Goal: Task Accomplishment & Management: Use online tool/utility

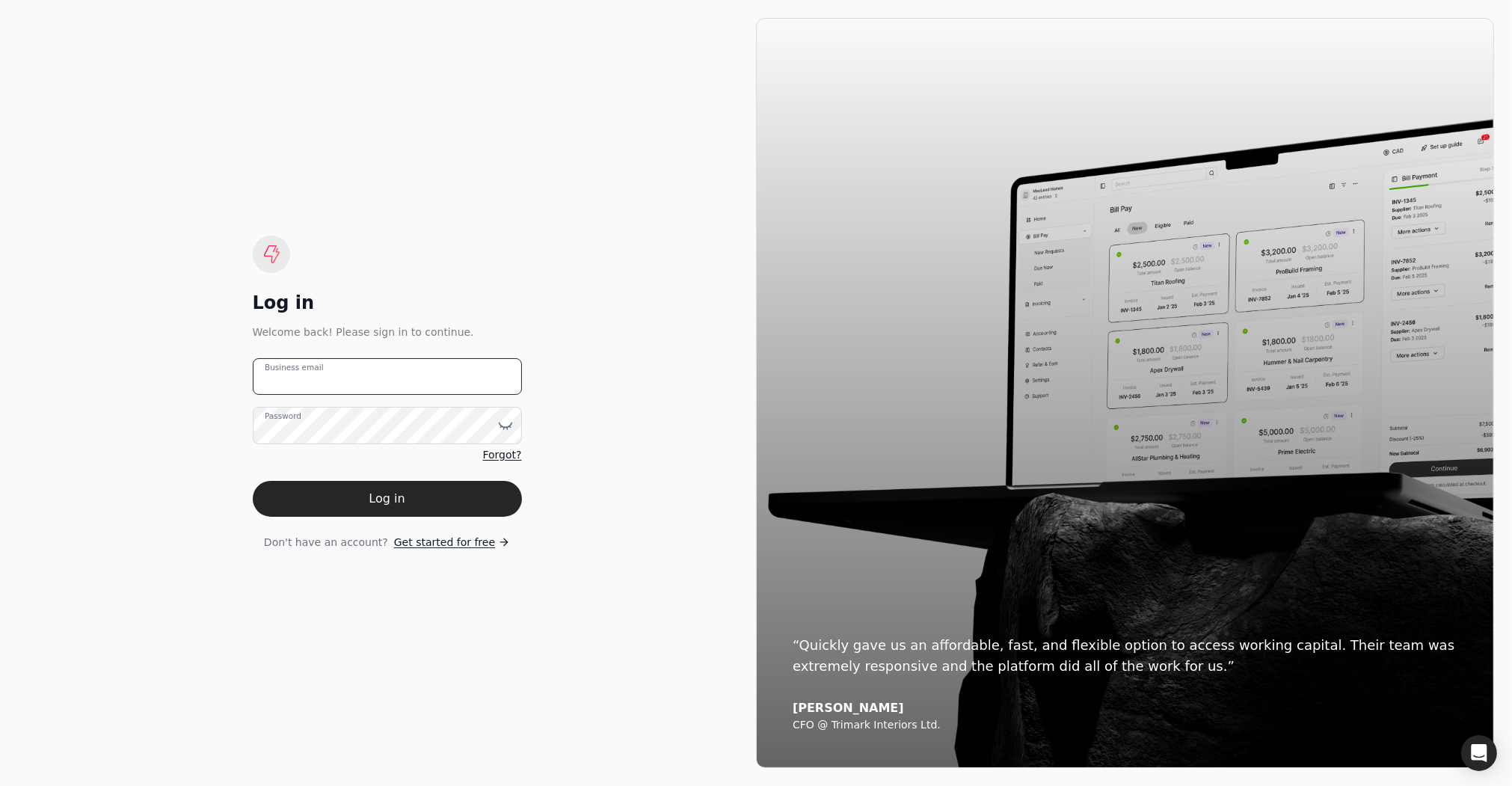
drag, startPoint x: 335, startPoint y: 377, endPoint x: 349, endPoint y: 382, distance: 14.9
click at [335, 377] on email "Business email" at bounding box center [387, 376] width 269 height 37
type email "[EMAIL_ADDRESS][DOMAIN_NAME]"
click at [253, 481] on button "Log in" at bounding box center [387, 498] width 269 height 36
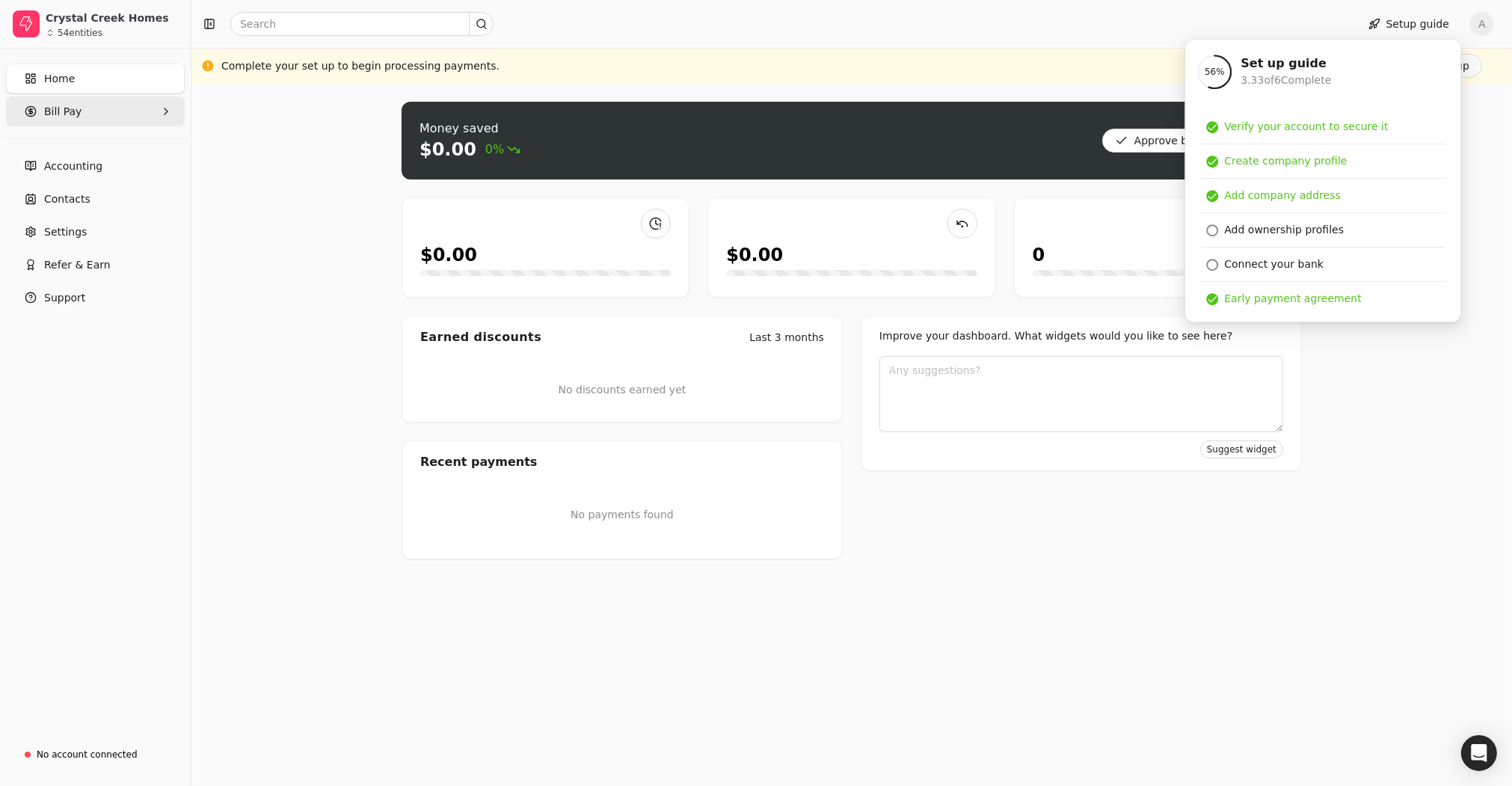
click at [60, 112] on span "Bill Pay" at bounding box center [62, 111] width 37 height 16
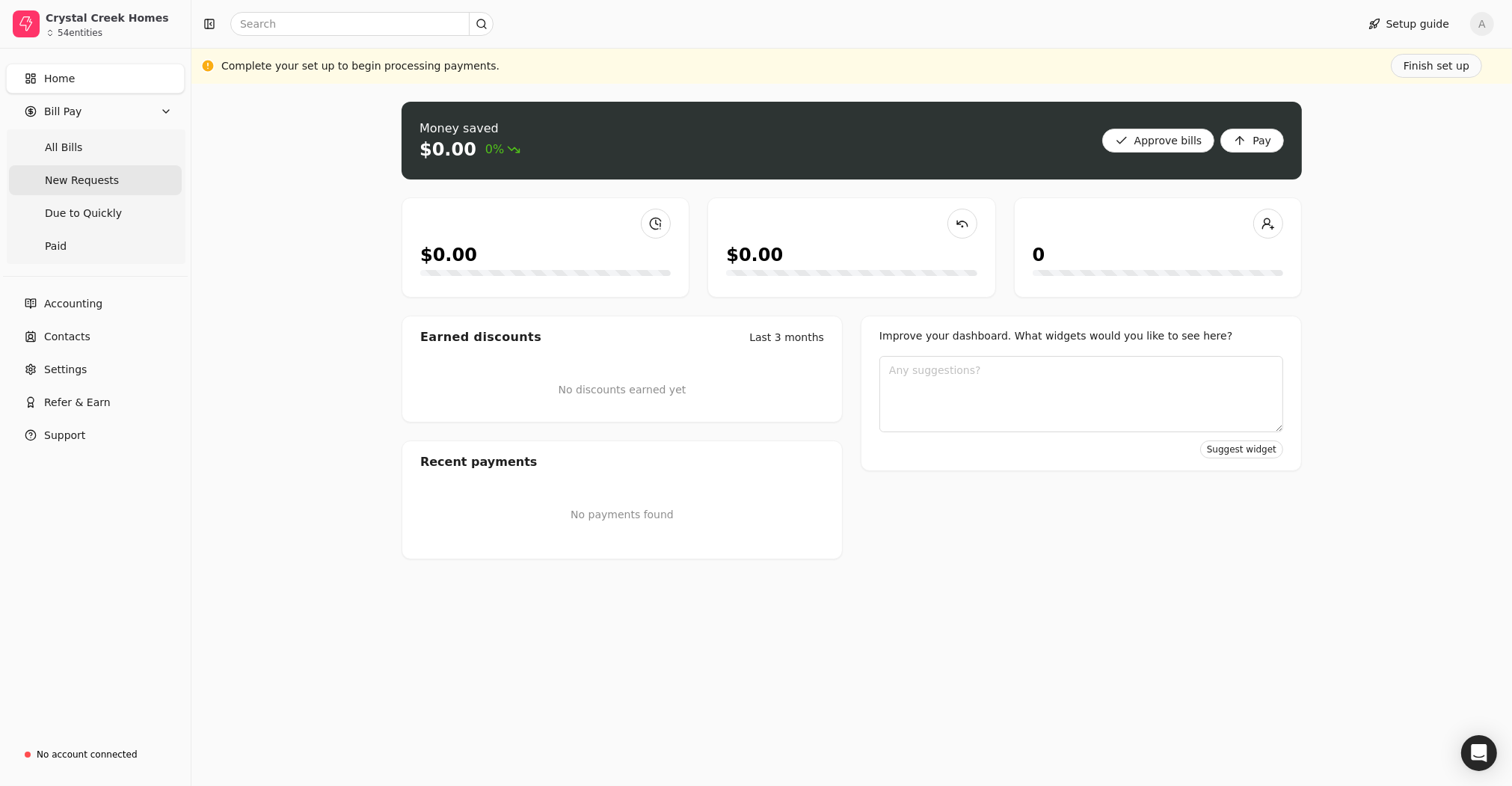
click at [78, 177] on span "New Requests" at bounding box center [81, 180] width 74 height 16
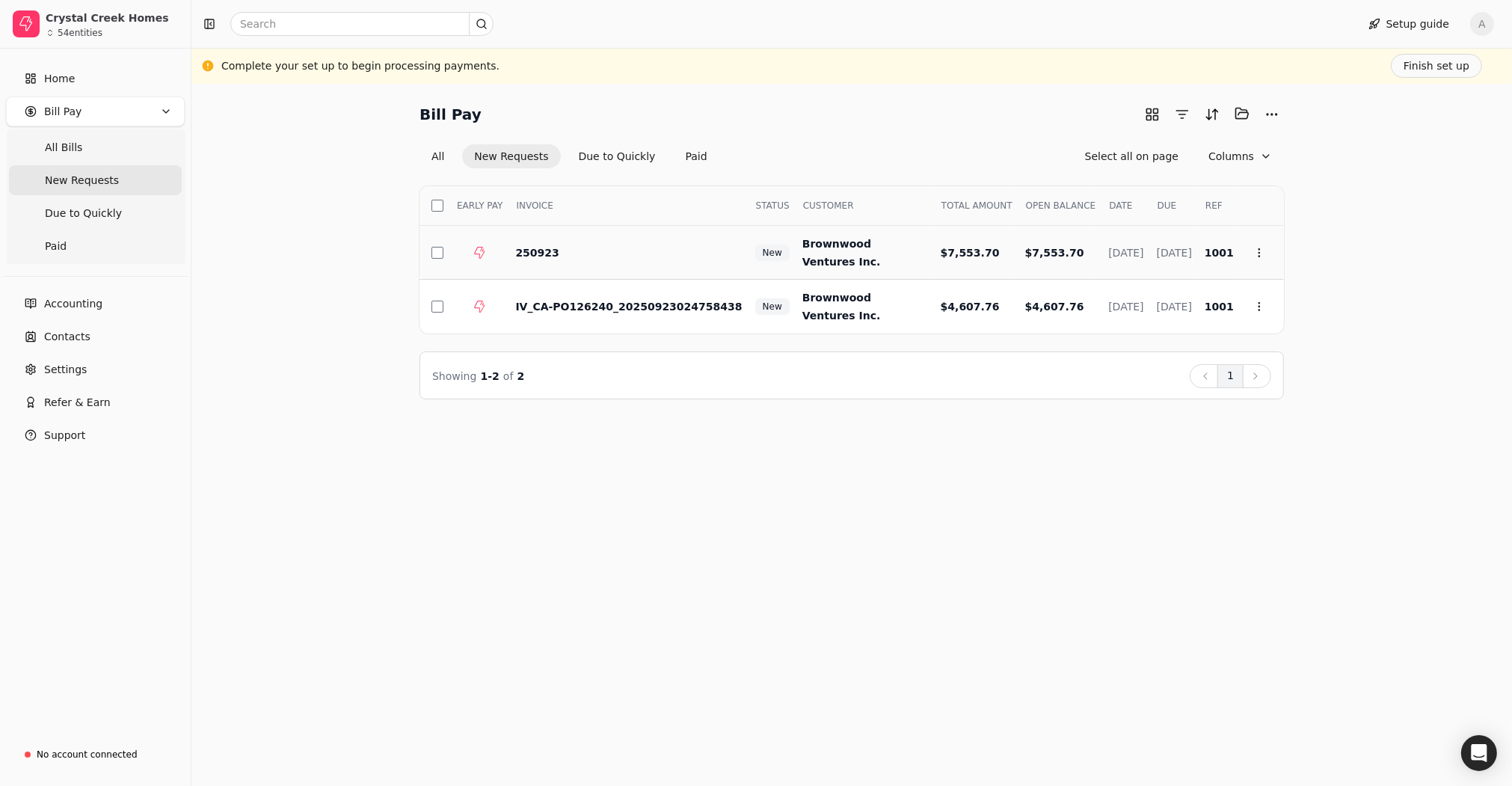
click at [437, 251] on button "button" at bounding box center [437, 252] width 12 height 12
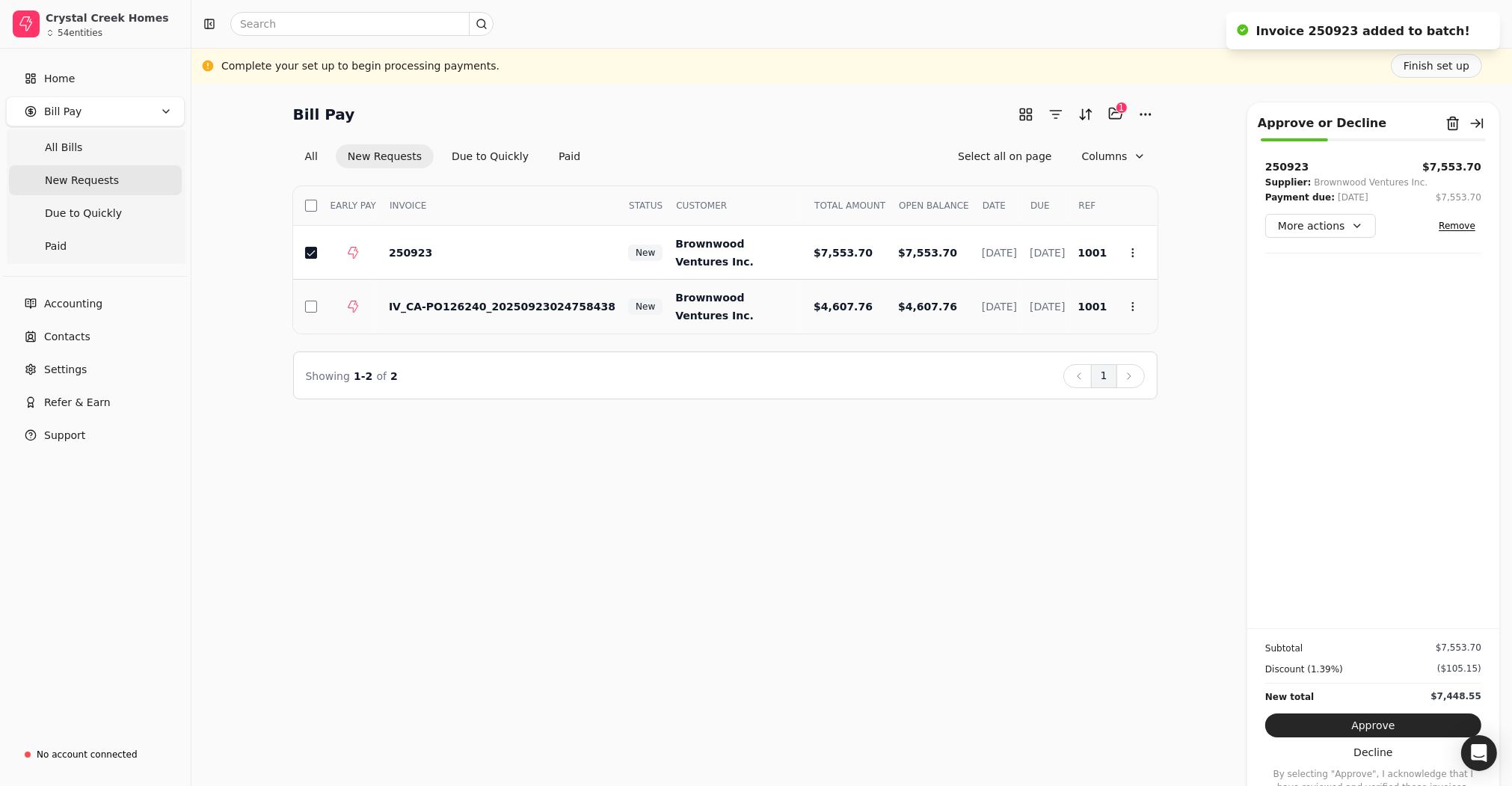
drag, startPoint x: 311, startPoint y: 308, endPoint x: 327, endPoint y: 309, distance: 16.0
click at [310, 308] on button "button" at bounding box center [310, 306] width 12 height 12
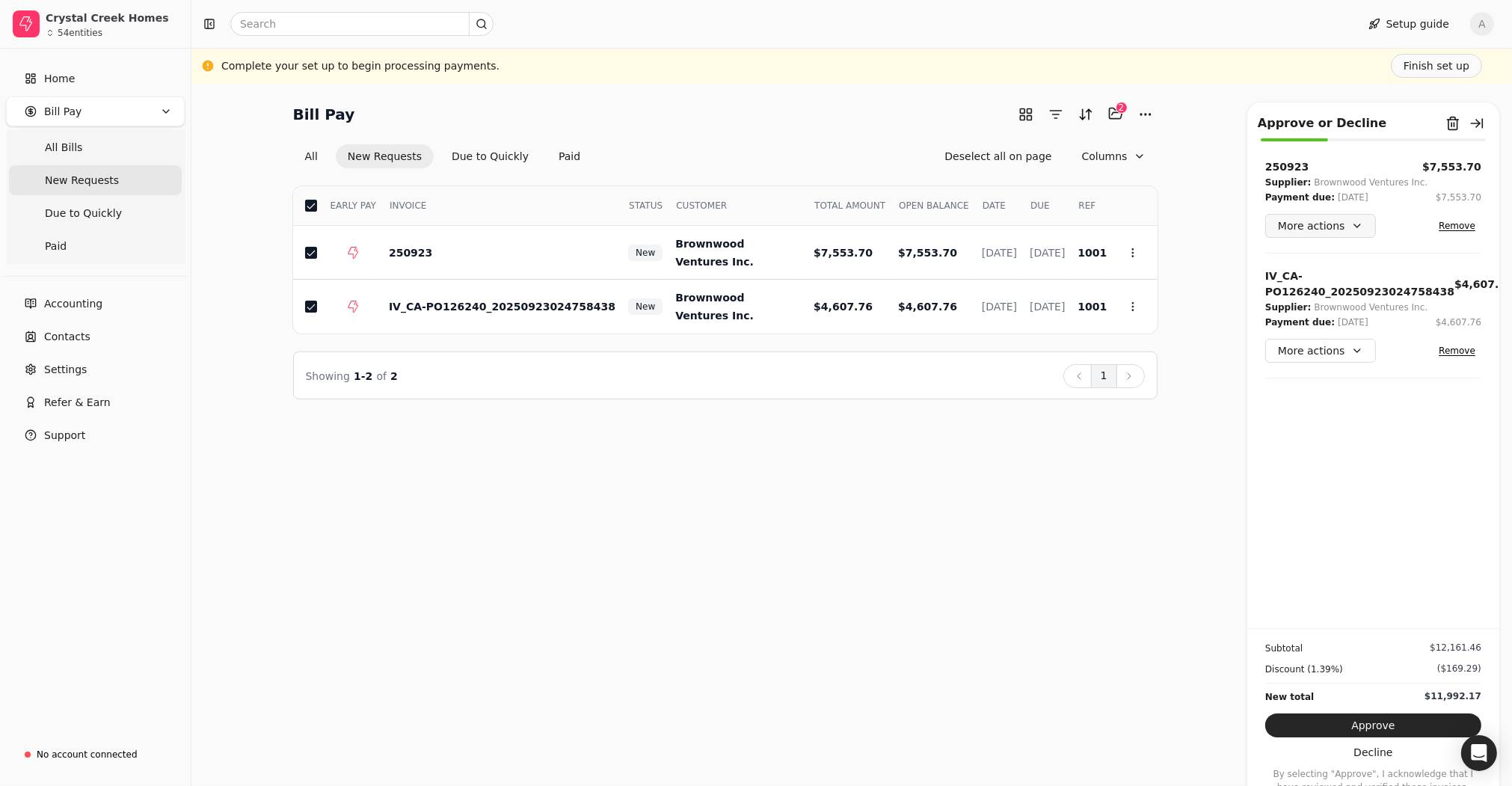
click at [1351, 228] on button "More actions" at bounding box center [1319, 225] width 110 height 24
click at [1310, 330] on div "Add comment" at bounding box center [1334, 330] width 131 height 25
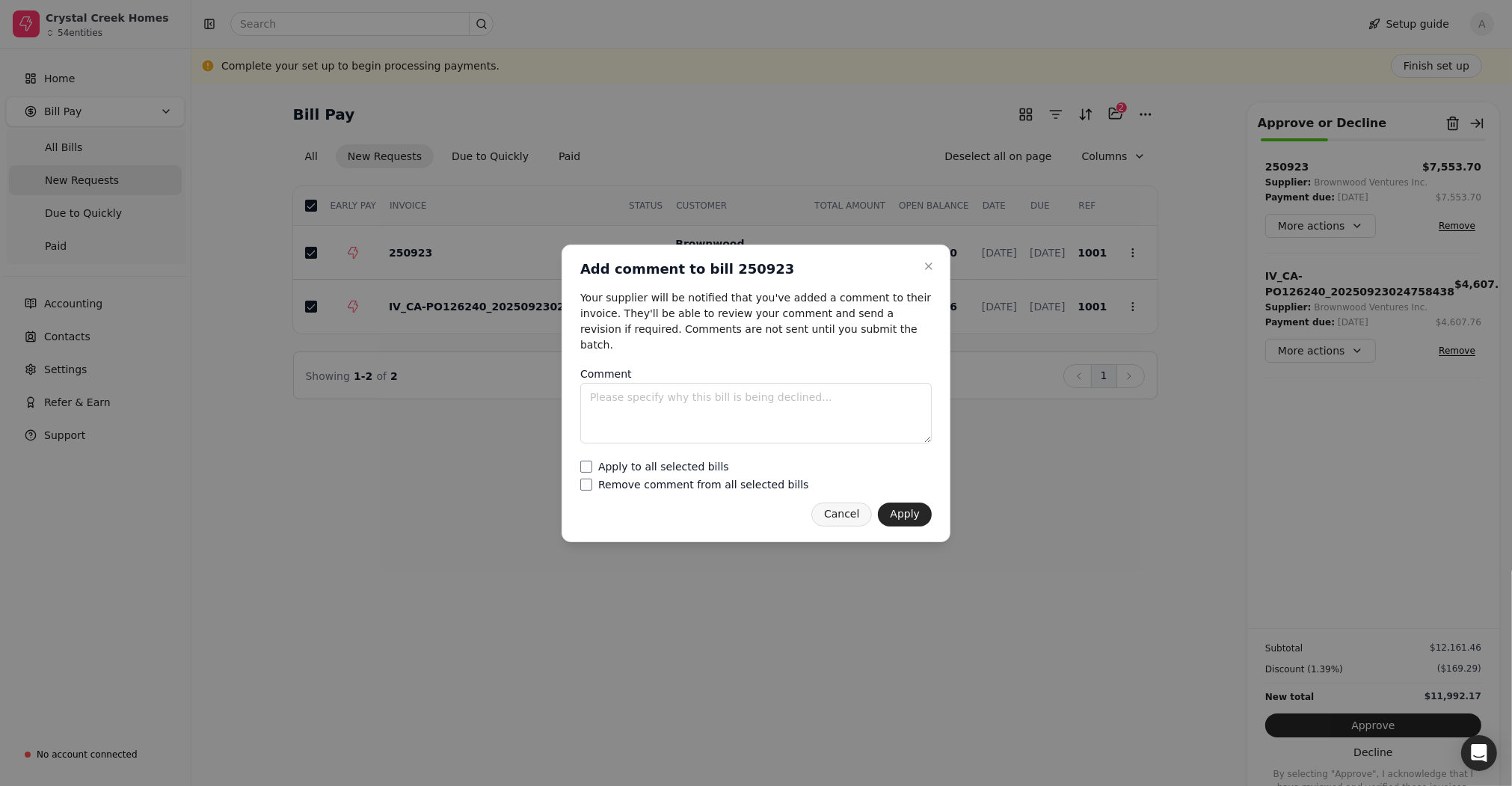
click at [830, 506] on button "Cancel" at bounding box center [841, 515] width 60 height 24
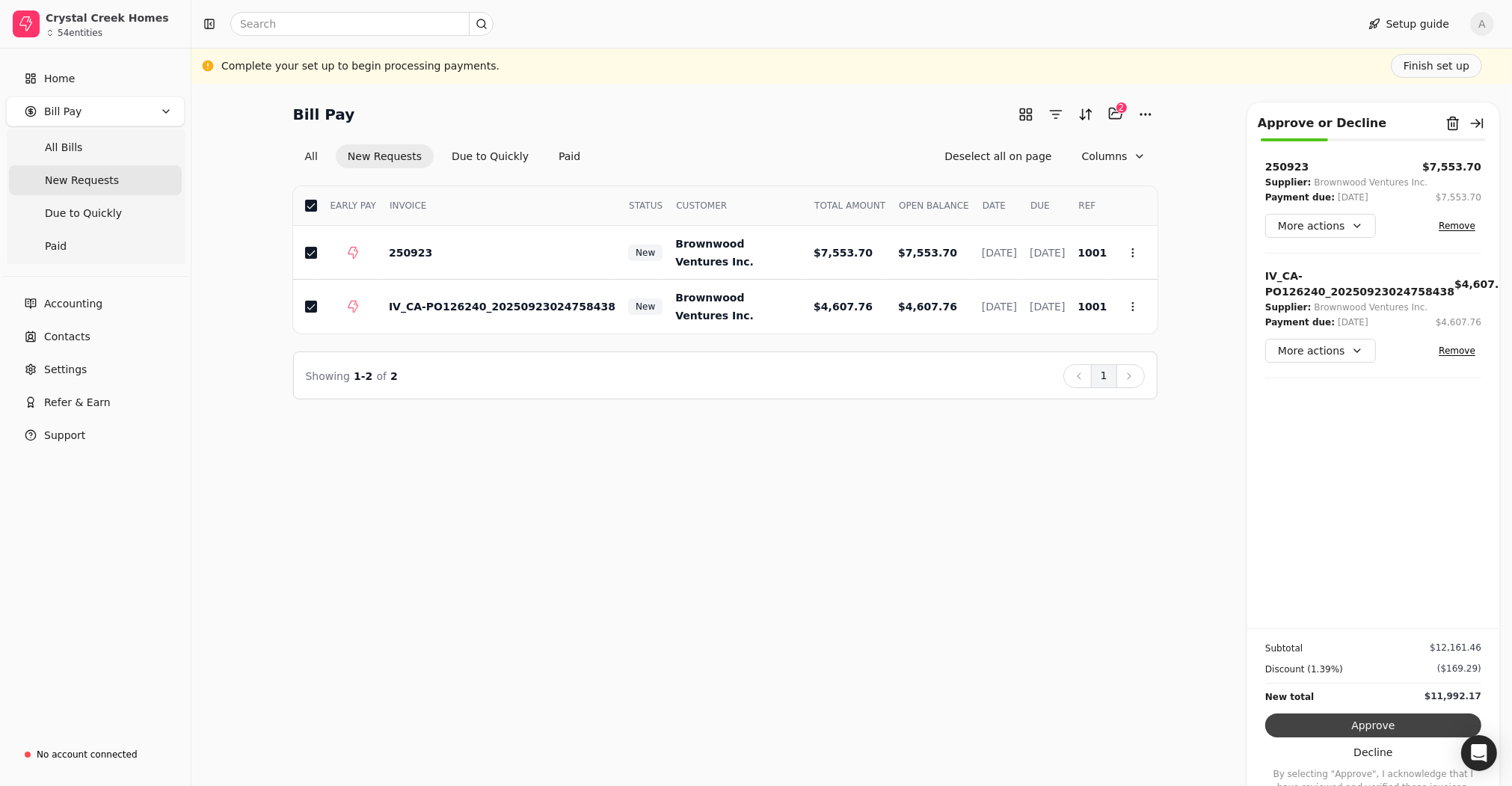
click at [1374, 724] on button "Approve" at bounding box center [1372, 726] width 216 height 24
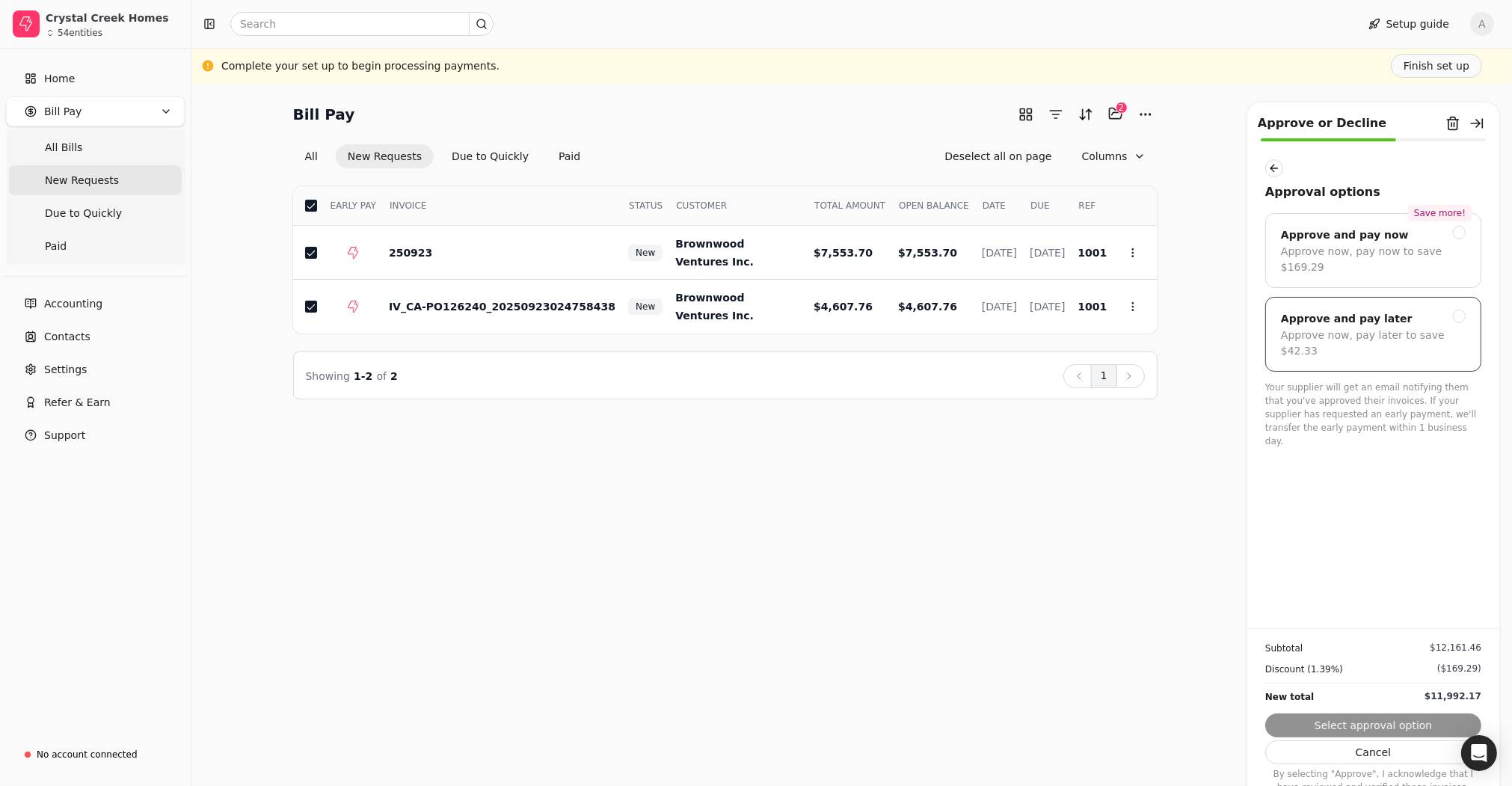
click at [1357, 328] on div "Approve now, pay later to save $42.33" at bounding box center [1373, 343] width 184 height 31
drag, startPoint x: 1402, startPoint y: 722, endPoint x: 1409, endPoint y: 715, distance: 9.9
click at [1402, 723] on button "Submit approval" at bounding box center [1372, 726] width 216 height 24
